Goal: Task Accomplishment & Management: Manage account settings

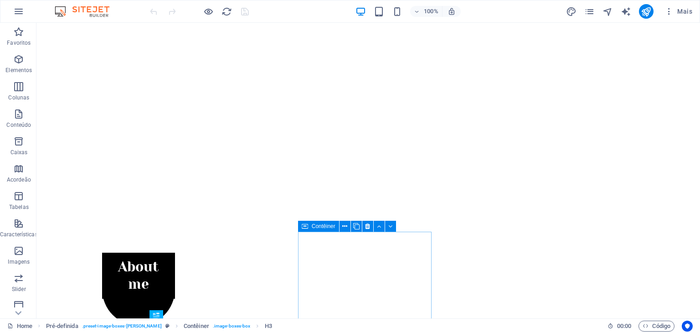
scroll to position [113, 0]
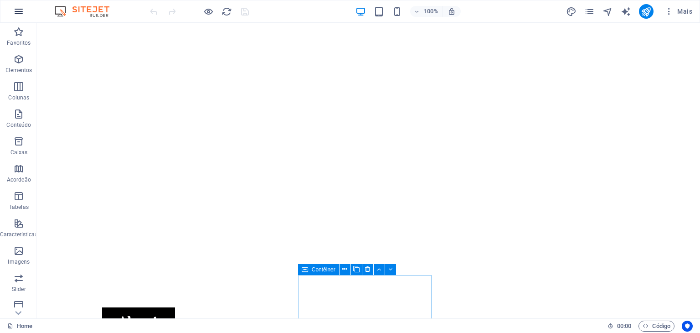
click at [18, 10] on icon "button" at bounding box center [18, 11] width 11 height 11
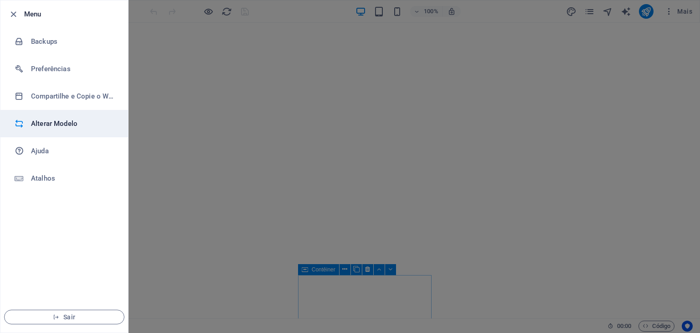
click at [64, 124] on h6 "Alterar Modelo" at bounding box center [73, 123] width 84 height 11
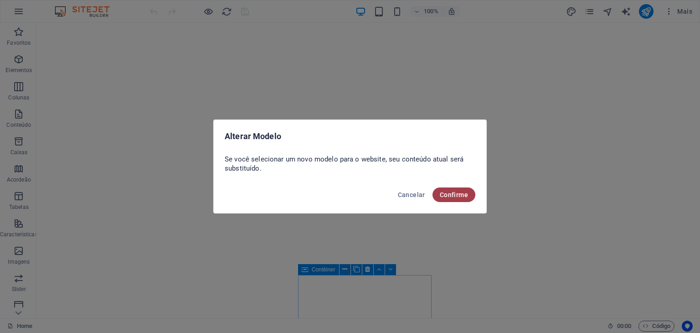
click at [450, 191] on span "Confirme" at bounding box center [454, 194] width 28 height 7
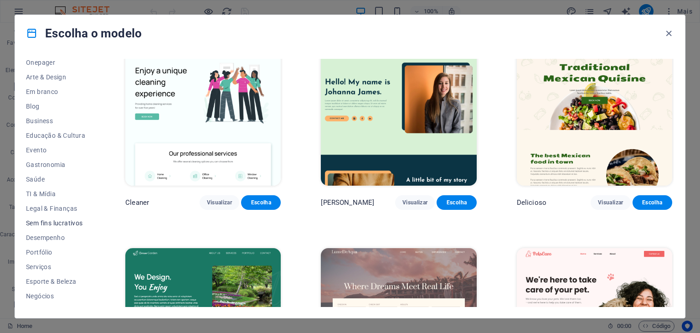
scroll to position [117, 0]
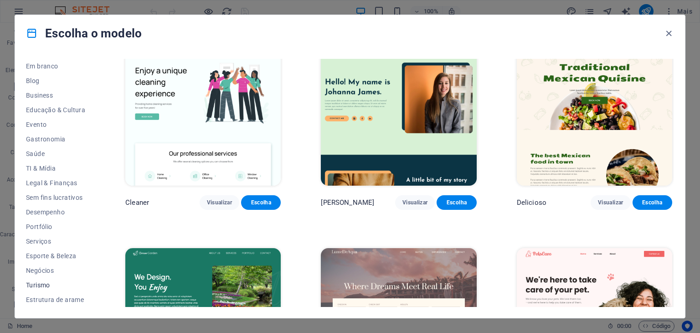
click at [40, 285] on span "Turismo" at bounding box center [55, 284] width 59 height 7
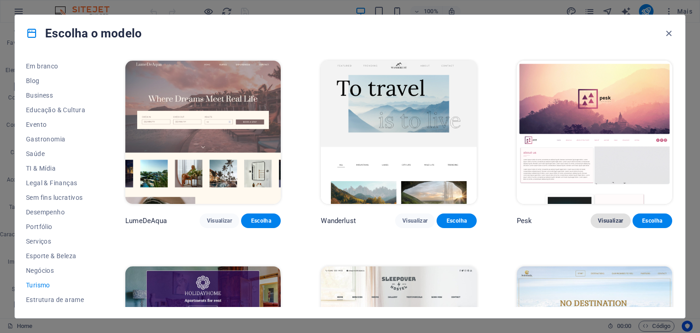
click at [609, 220] on span "Visualizar" at bounding box center [610, 220] width 25 height 7
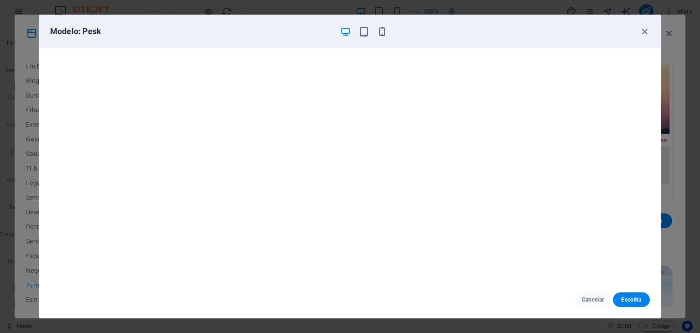
click at [346, 30] on icon "button" at bounding box center [345, 31] width 10 height 10
click at [361, 35] on icon "button" at bounding box center [363, 31] width 10 height 10
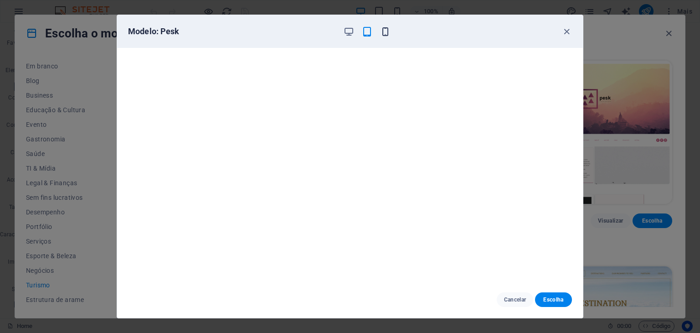
click at [385, 29] on icon "button" at bounding box center [385, 31] width 10 height 10
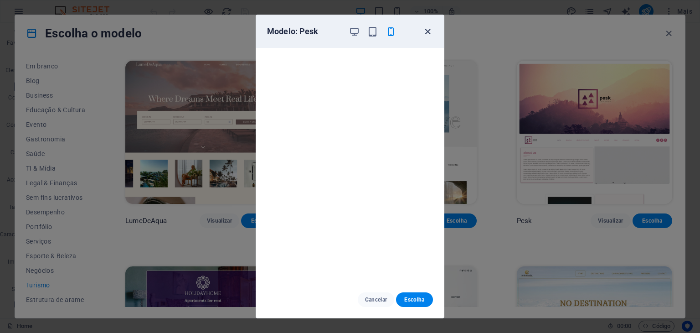
click at [424, 31] on icon "button" at bounding box center [427, 31] width 10 height 10
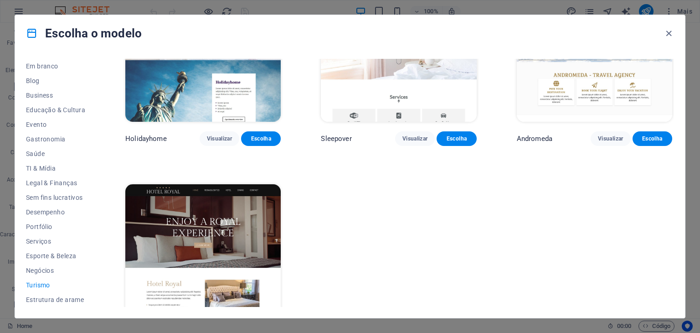
scroll to position [319, 0]
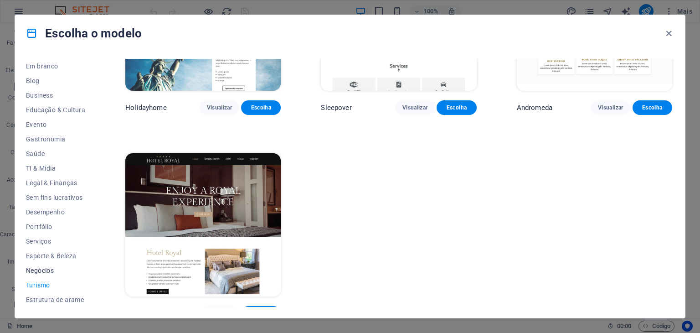
click at [49, 270] on span "Negócios" at bounding box center [55, 269] width 59 height 7
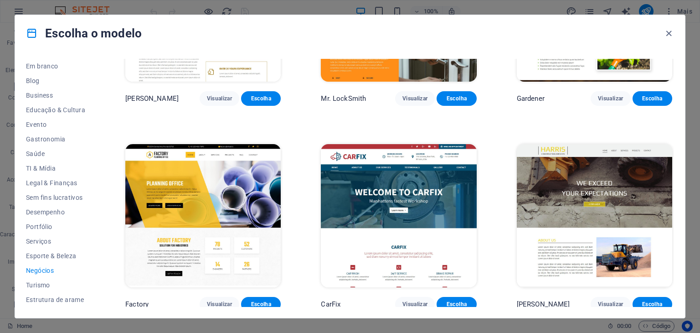
scroll to position [330, 0]
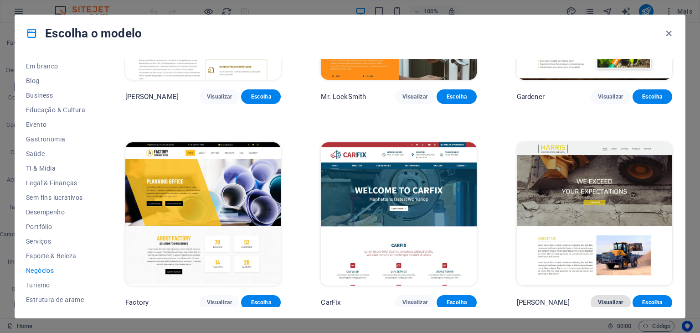
click at [604, 298] on span "Visualizar" at bounding box center [610, 301] width 25 height 7
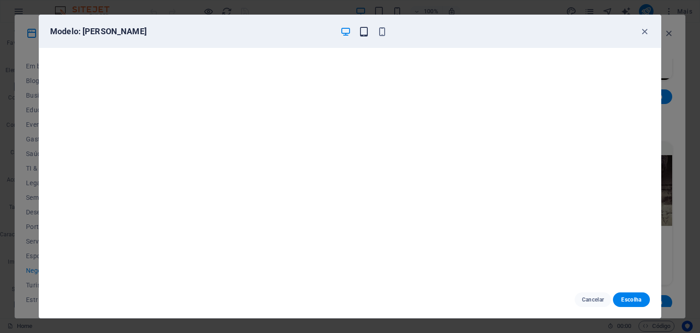
click at [359, 29] on icon "button" at bounding box center [363, 31] width 10 height 10
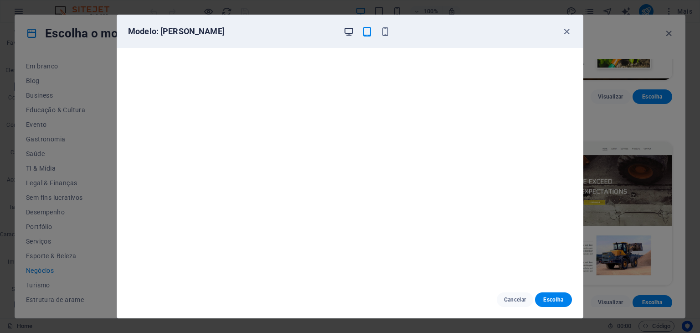
click at [346, 30] on icon "button" at bounding box center [348, 31] width 10 height 10
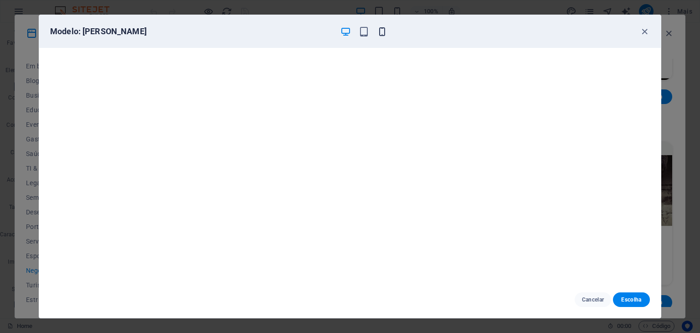
click at [384, 28] on icon "button" at bounding box center [382, 31] width 10 height 10
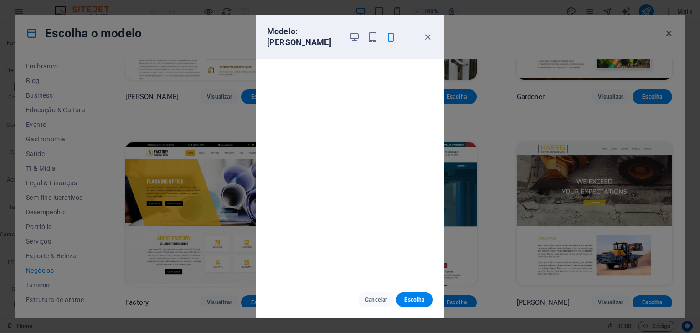
click at [345, 30] on div "Modelo: [PERSON_NAME]" at bounding box center [344, 37] width 155 height 22
click at [353, 32] on icon "button" at bounding box center [354, 37] width 10 height 10
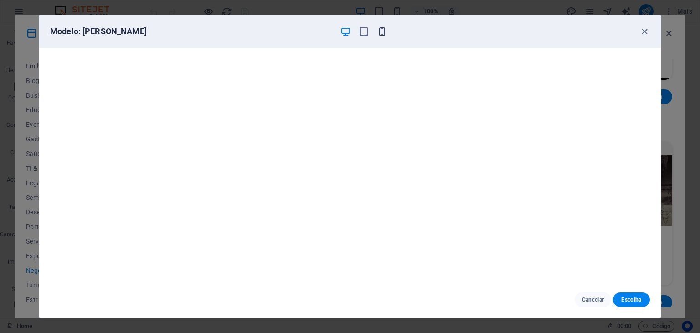
click at [381, 26] on icon "button" at bounding box center [382, 31] width 10 height 10
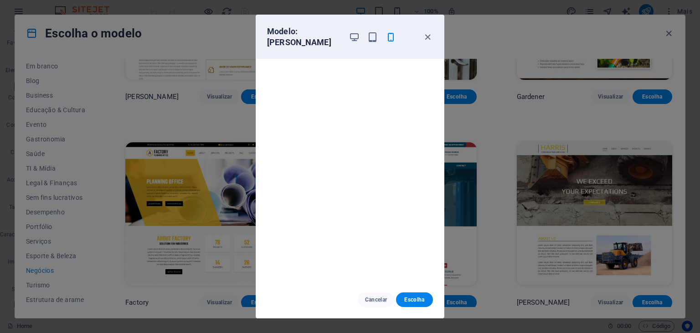
scroll to position [0, 0]
click at [426, 32] on icon "button" at bounding box center [427, 37] width 10 height 10
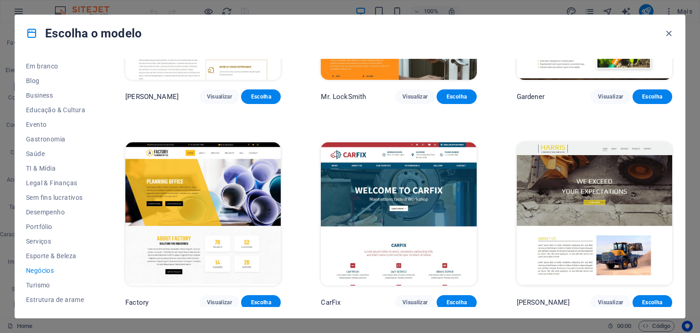
click at [503, 142] on div "WePaint Visualizar Escolha Handyman Visualizar Escolha Max Roofer Visualizar Es…" at bounding box center [398, 19] width 550 height 580
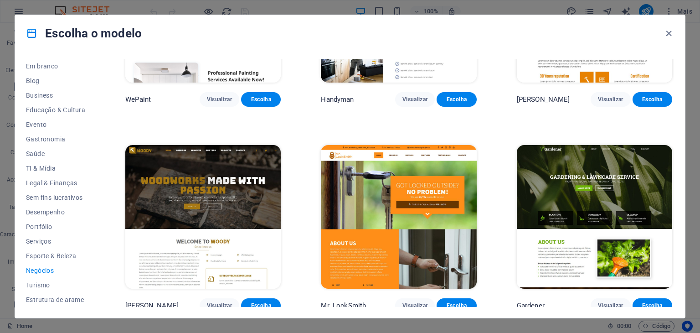
scroll to position [137, 0]
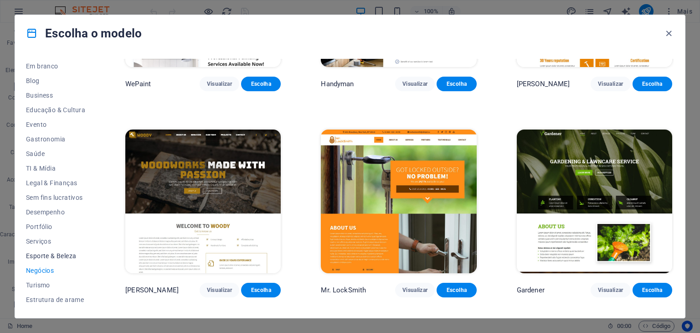
click at [66, 259] on button "Esporte & Beleza" at bounding box center [55, 255] width 59 height 15
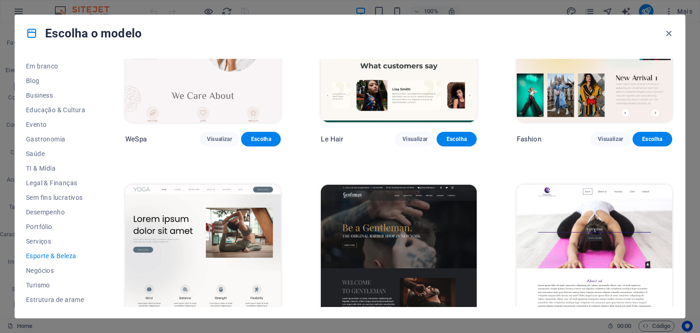
scroll to position [364, 0]
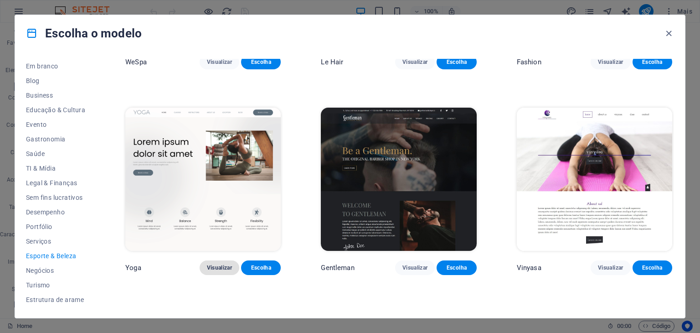
click at [221, 265] on span "Visualizar" at bounding box center [219, 267] width 25 height 7
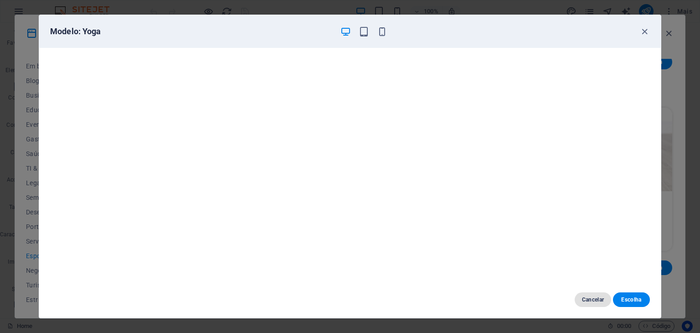
click at [596, 301] on span "Cancelar" at bounding box center [593, 299] width 22 height 7
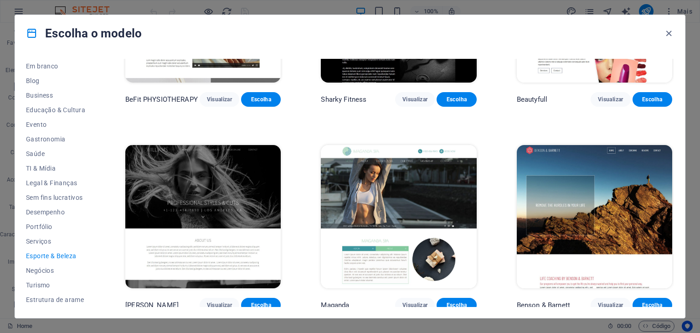
scroll to position [743, 0]
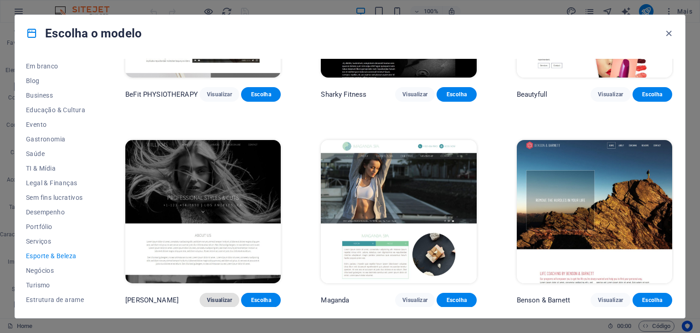
click at [225, 297] on span "Visualizar" at bounding box center [219, 299] width 25 height 7
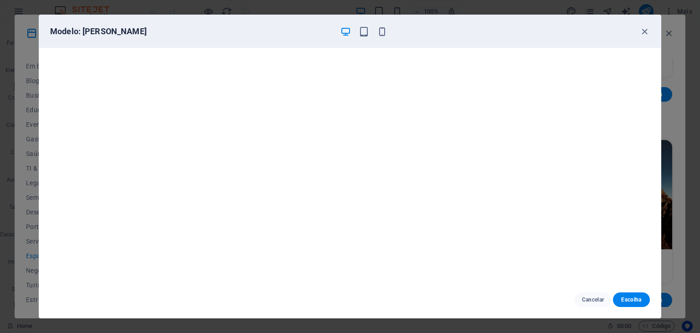
scroll to position [2, 0]
click at [645, 32] on icon "button" at bounding box center [644, 31] width 10 height 10
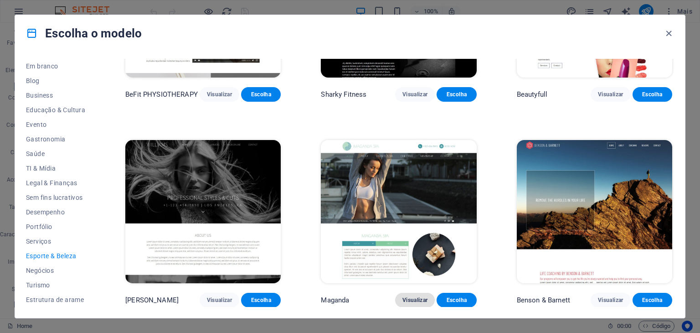
click at [408, 297] on span "Visualizar" at bounding box center [414, 299] width 25 height 7
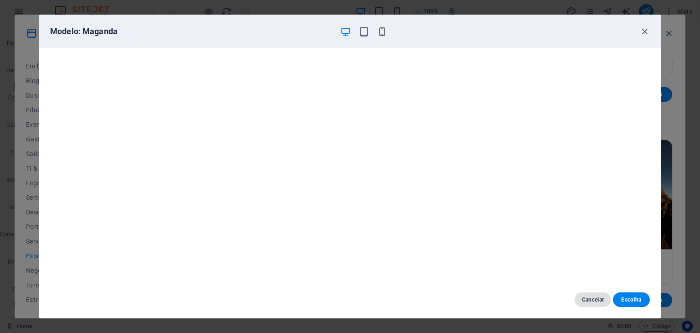
click at [586, 294] on button "Cancelar" at bounding box center [592, 299] width 37 height 15
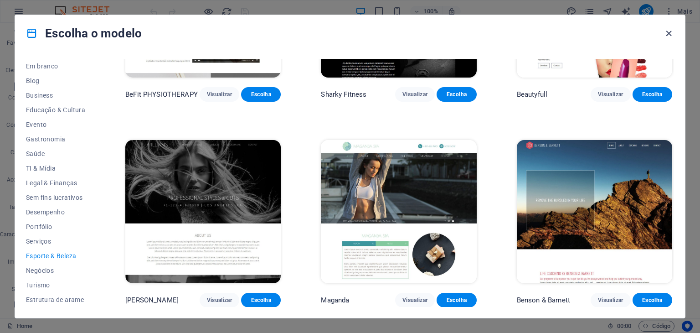
click at [667, 31] on icon "button" at bounding box center [668, 33] width 10 height 10
